Goal: Navigation & Orientation: Find specific page/section

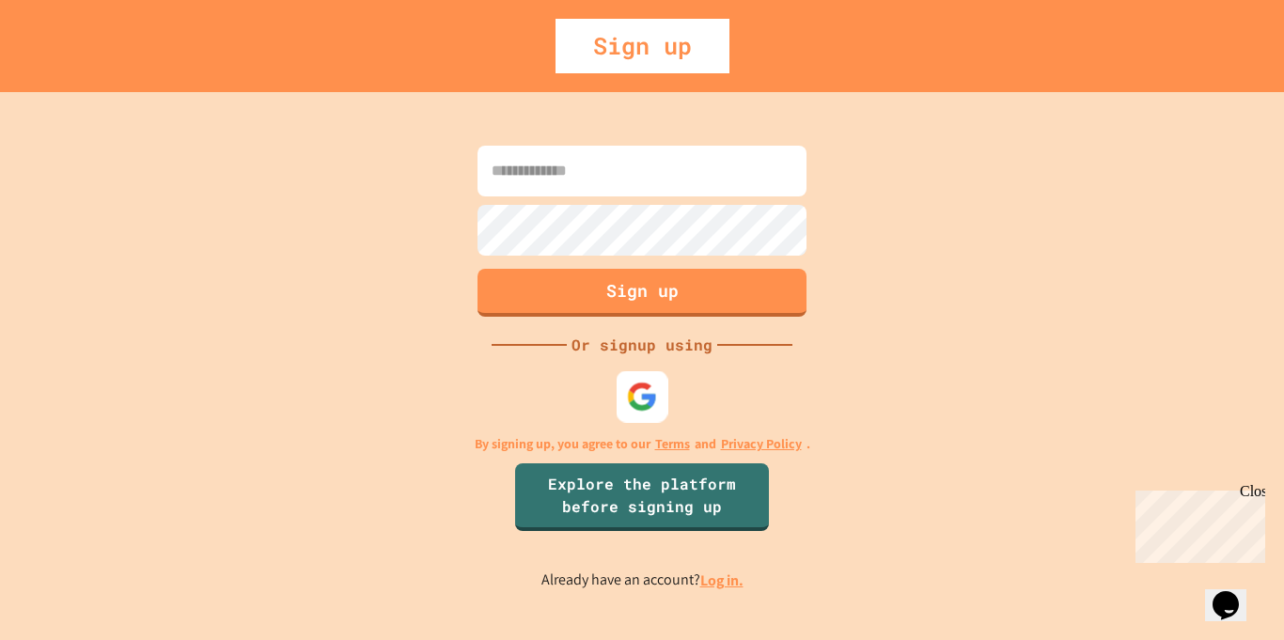
click at [636, 395] on img at bounding box center [642, 396] width 31 height 31
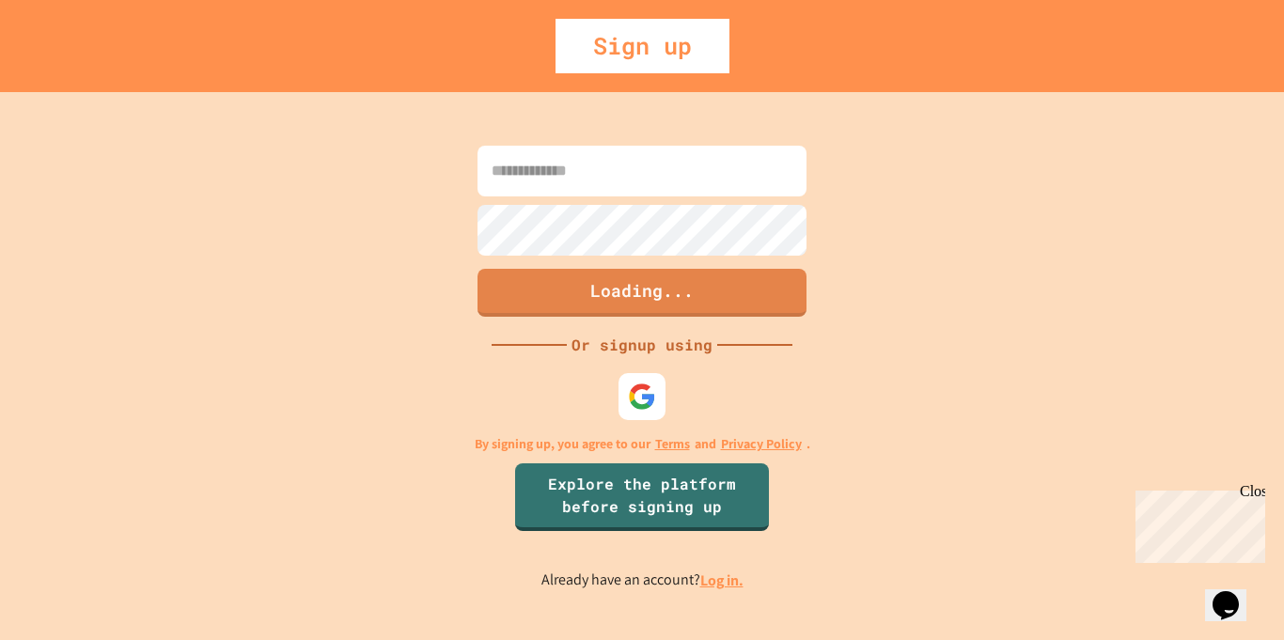
click at [721, 583] on link "Log in." at bounding box center [721, 581] width 43 height 20
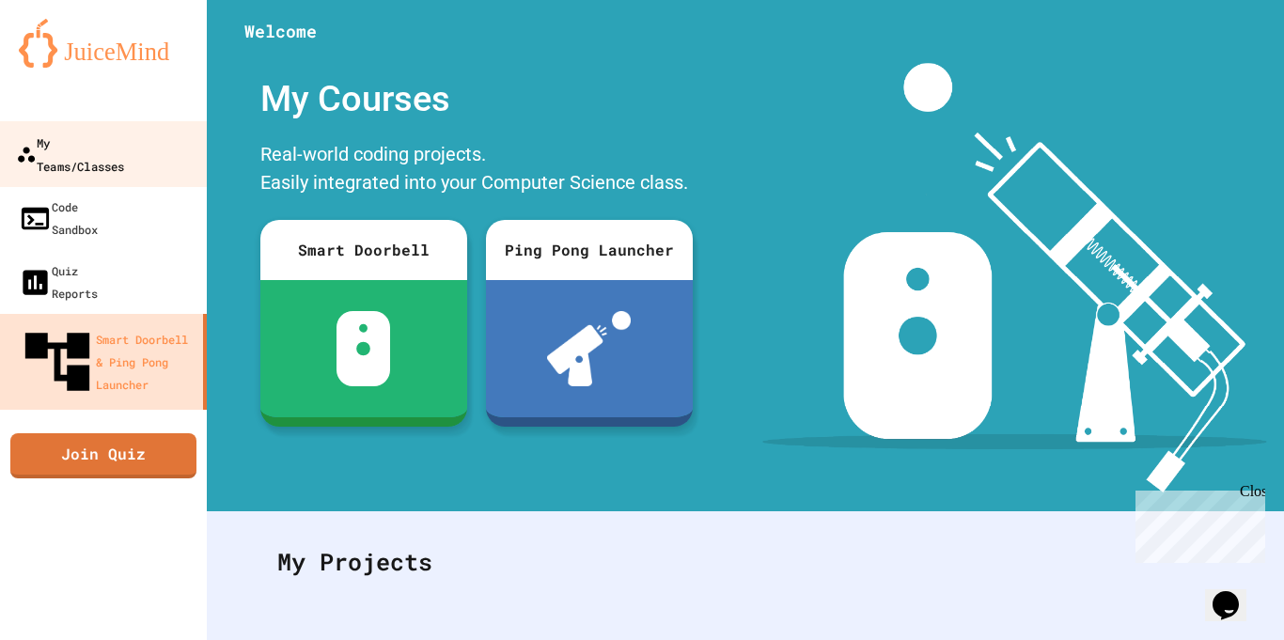
click at [41, 159] on link "My Teams/Classes" at bounding box center [103, 154] width 213 height 66
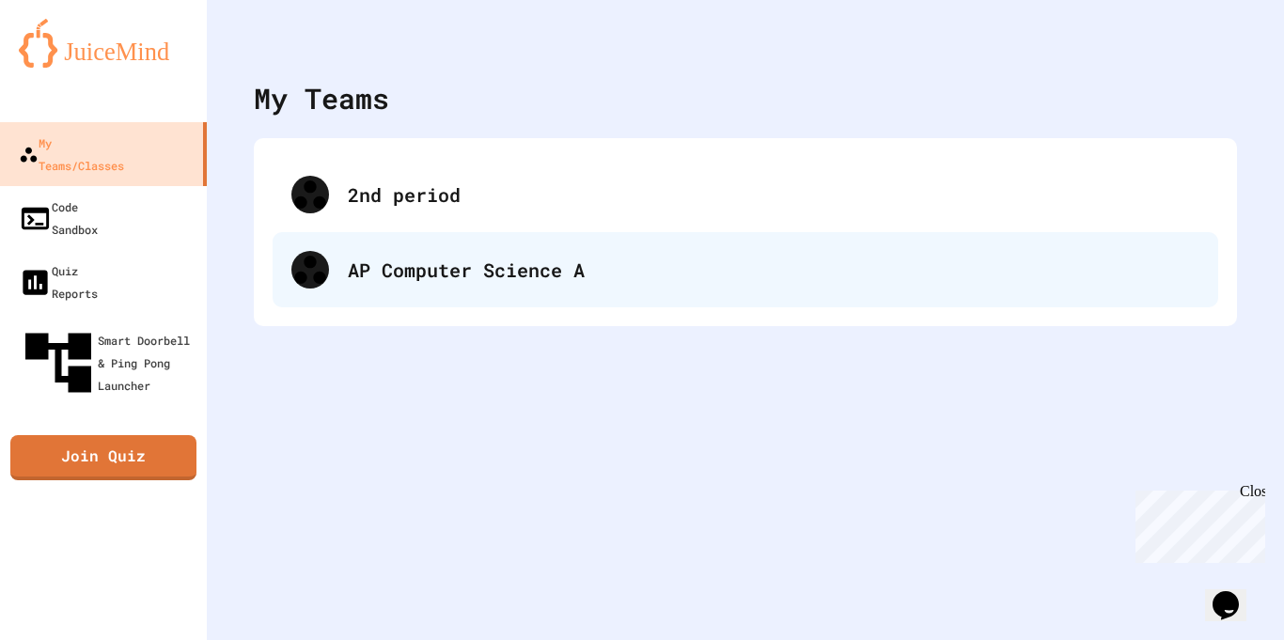
click at [474, 282] on div "AP Computer Science A" at bounding box center [774, 270] width 852 height 28
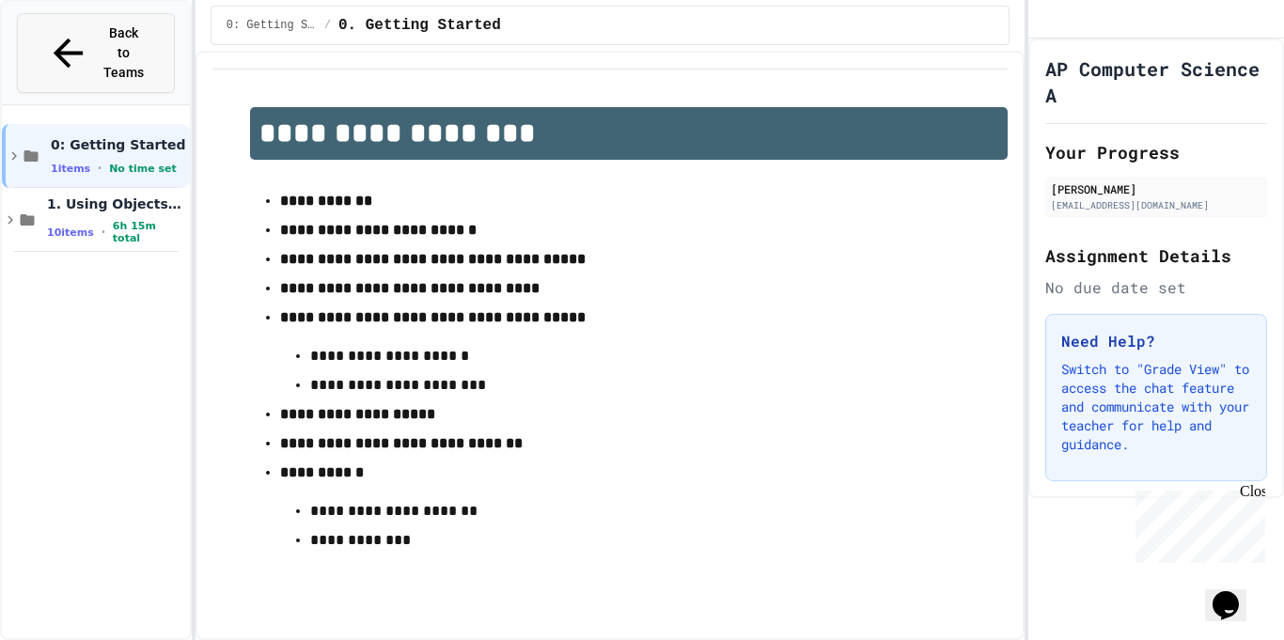
click at [102, 40] on span "Back to Teams" at bounding box center [124, 53] width 44 height 59
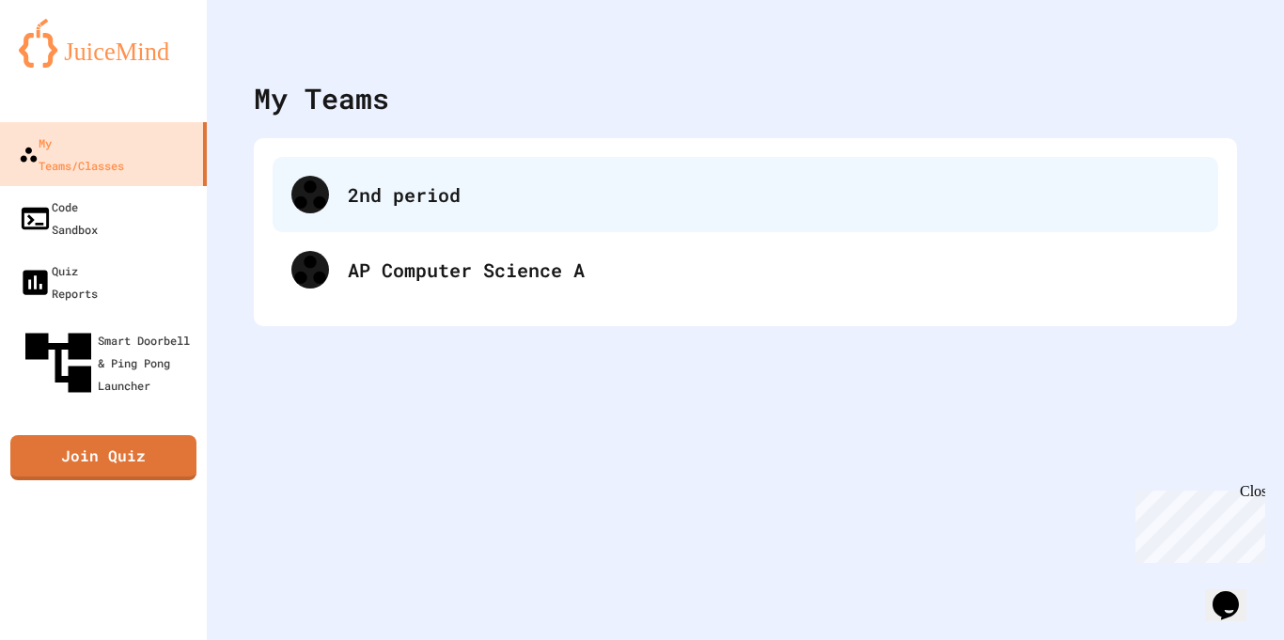
click at [432, 188] on div "2nd period" at bounding box center [774, 195] width 852 height 28
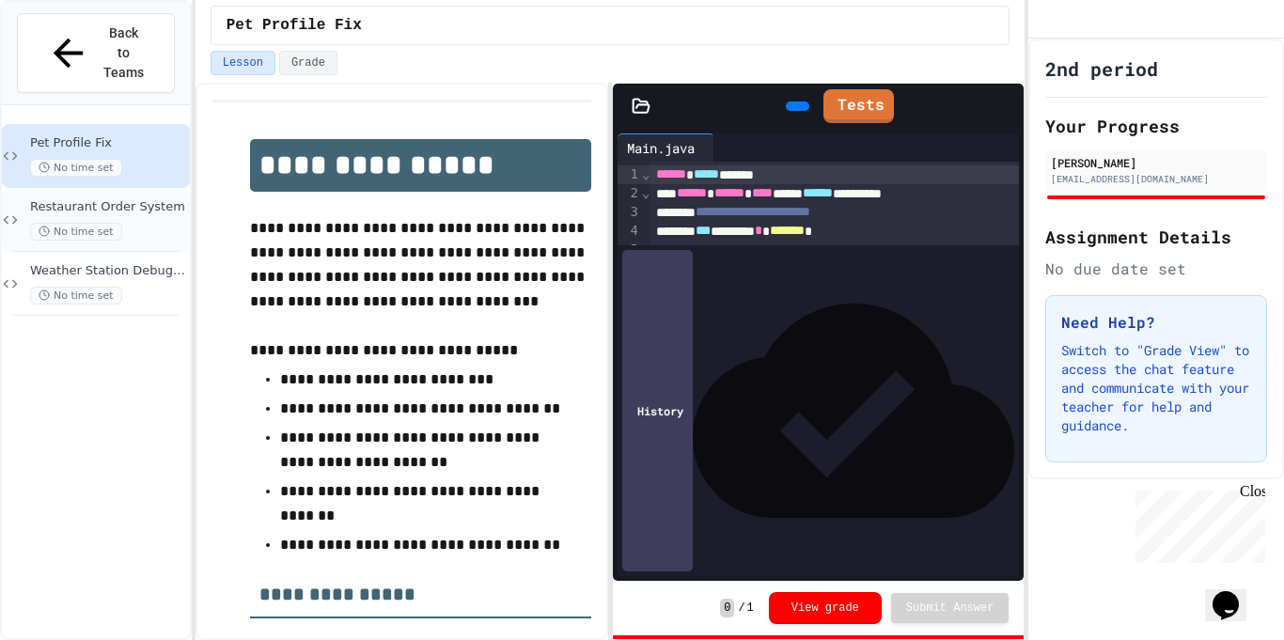
click at [45, 199] on span "Restaurant Order System" at bounding box center [108, 207] width 156 height 16
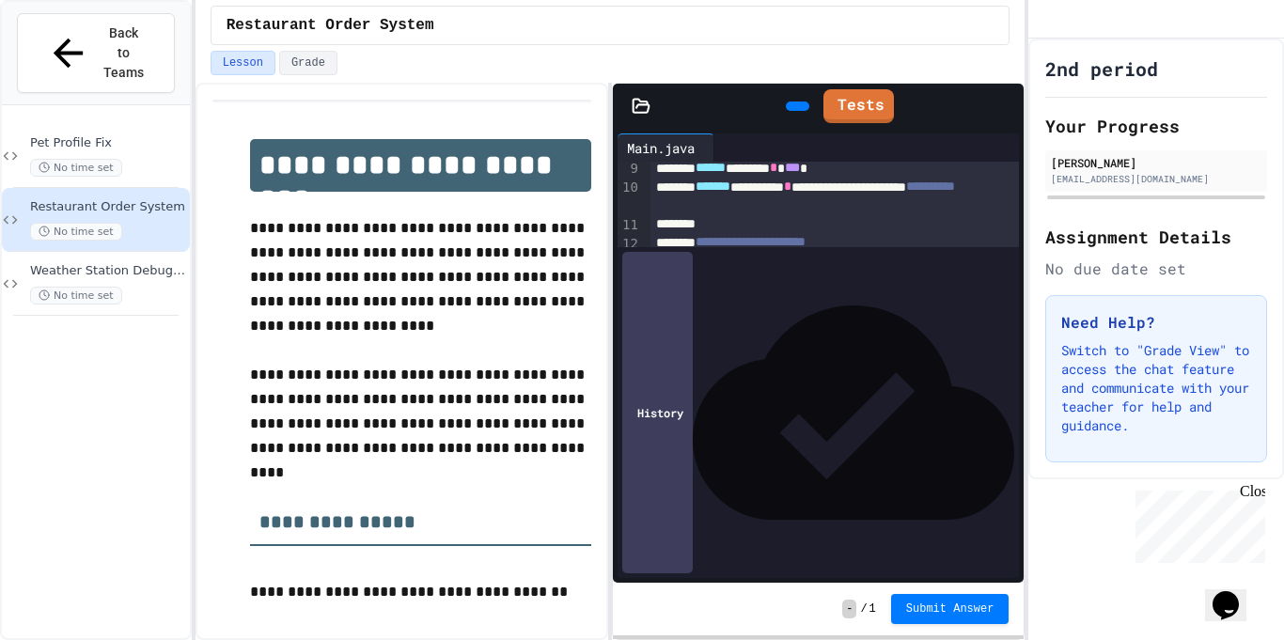
scroll to position [237, 0]
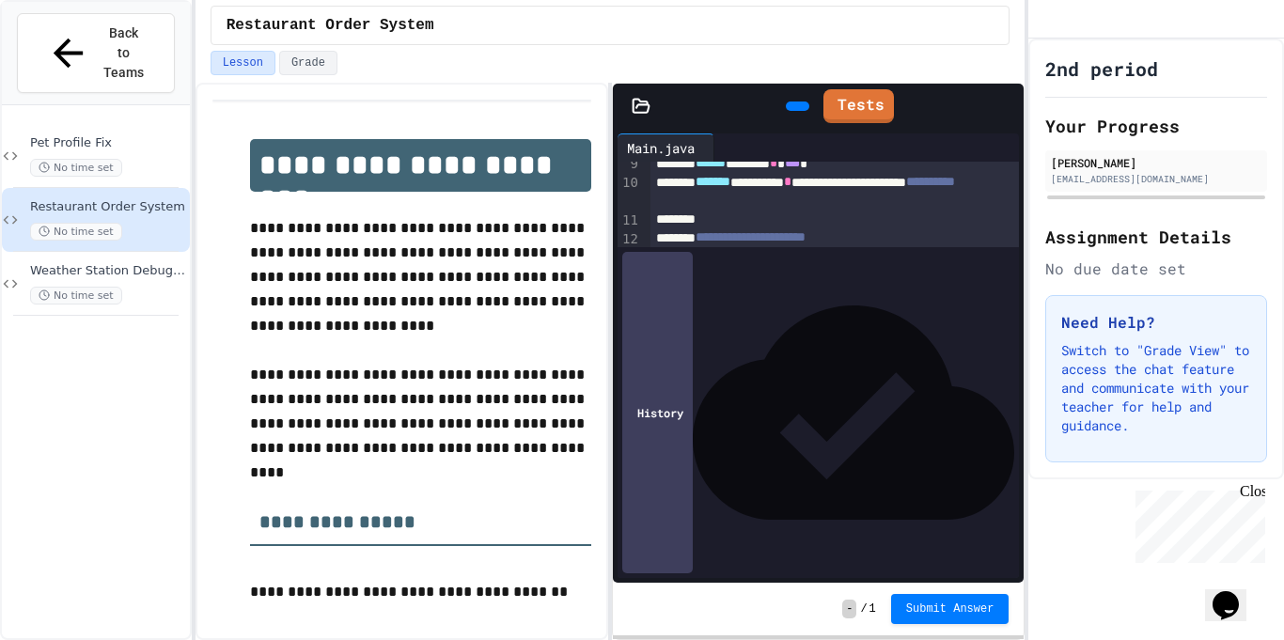
click at [1248, 493] on div "Close" at bounding box center [1252, 495] width 24 height 24
click at [1171, 435] on p "Switch to "Grade View" to access the chat feature and communicate with your tea…" at bounding box center [1156, 388] width 190 height 94
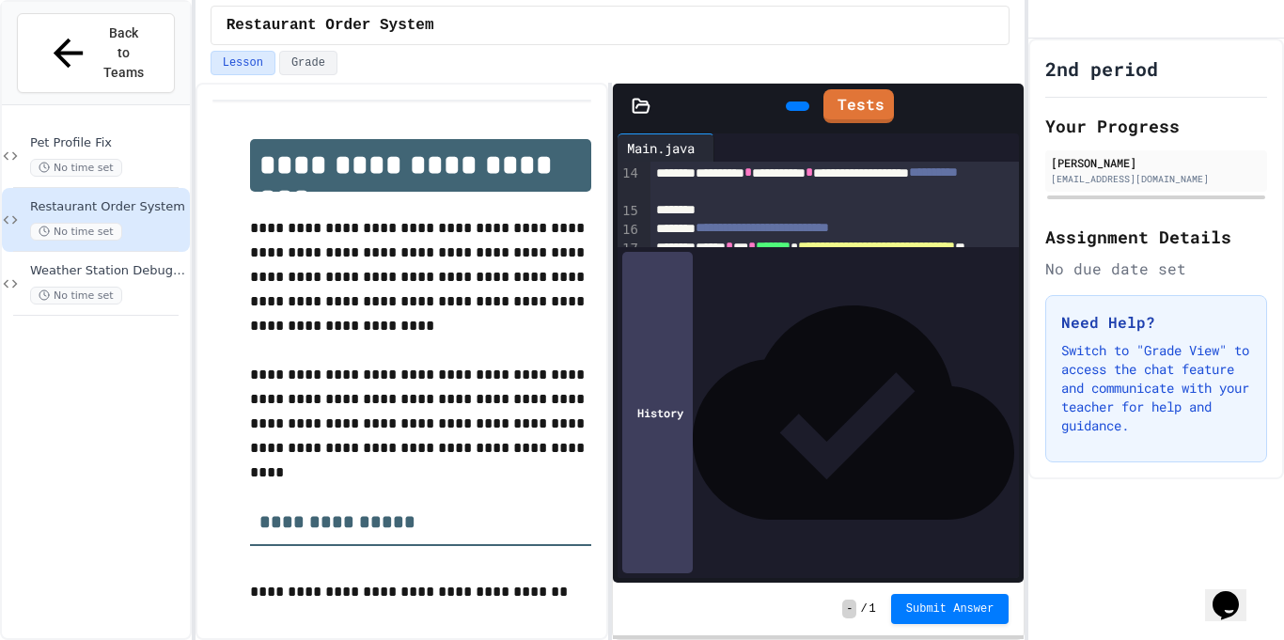
scroll to position [0, 0]
